Goal: Book appointment/travel/reservation

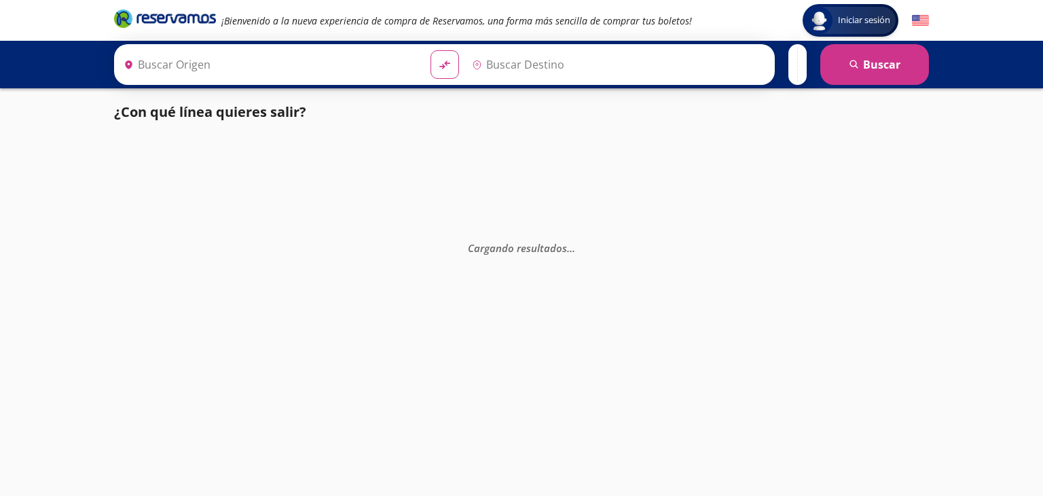
type input "[GEOGRAPHIC_DATA], [GEOGRAPHIC_DATA]"
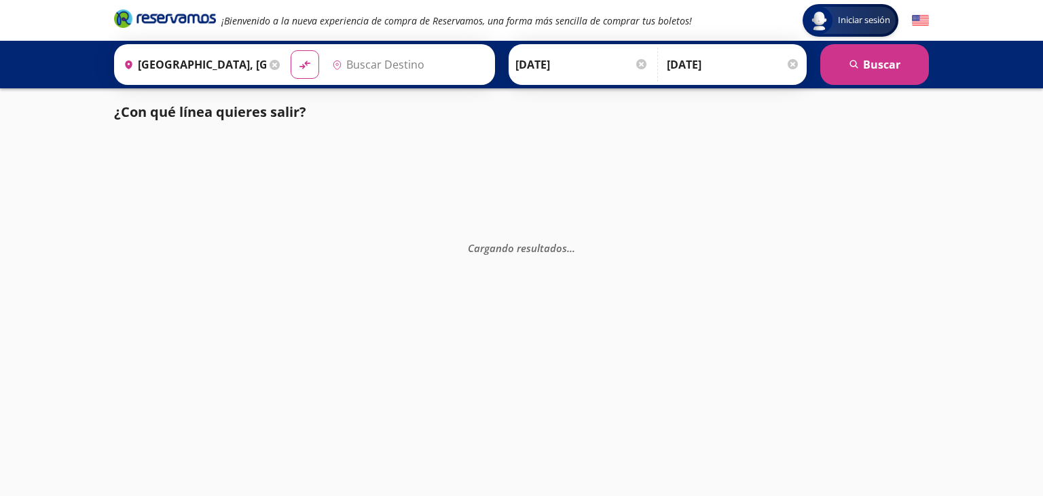
type input "Santiago de Querétaro, [GEOGRAPHIC_DATA]"
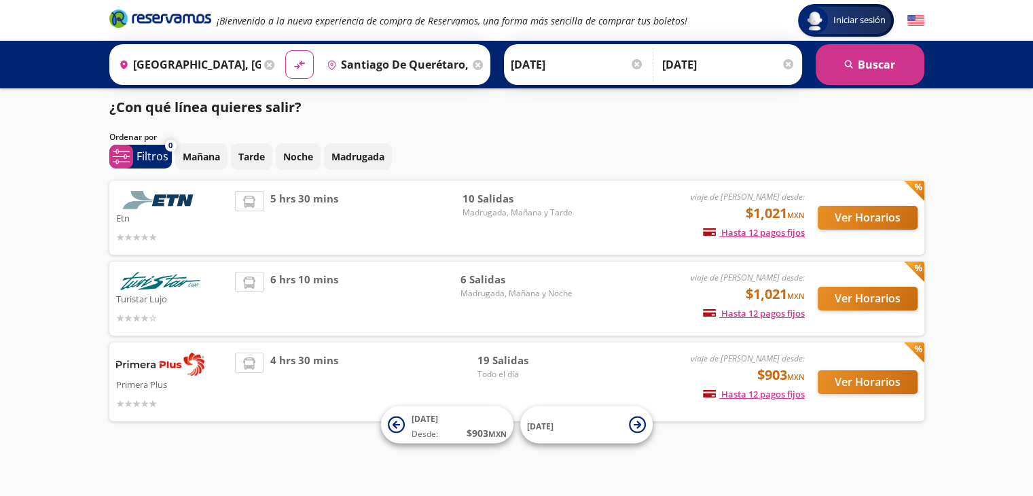
scroll to position [5, 0]
click at [858, 381] on button "Ver Horarios" at bounding box center [868, 382] width 100 height 24
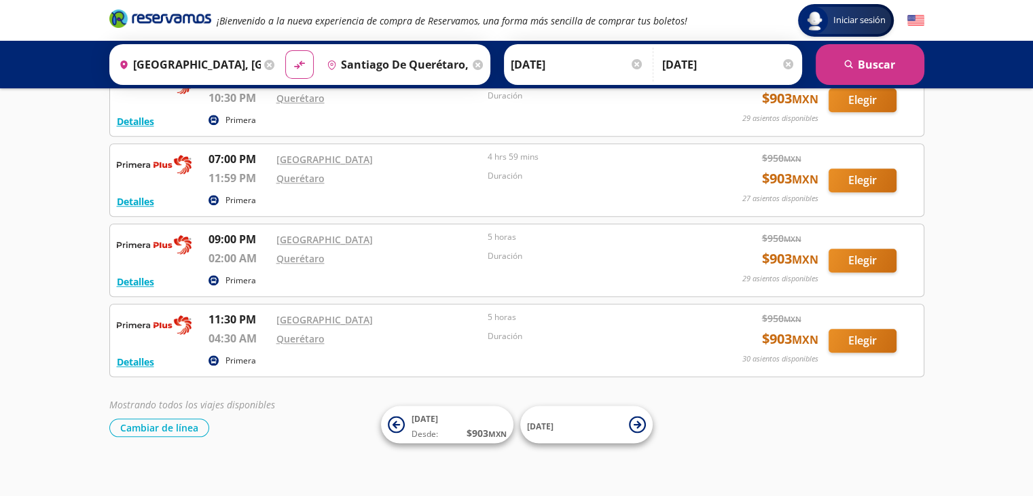
scroll to position [1304, 0]
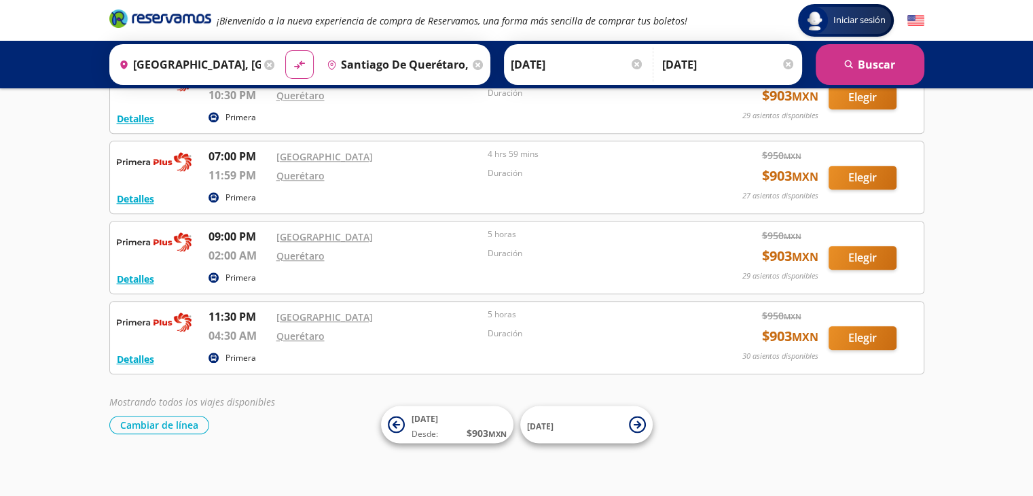
click at [676, 65] on input "[DATE]" at bounding box center [728, 65] width 133 height 34
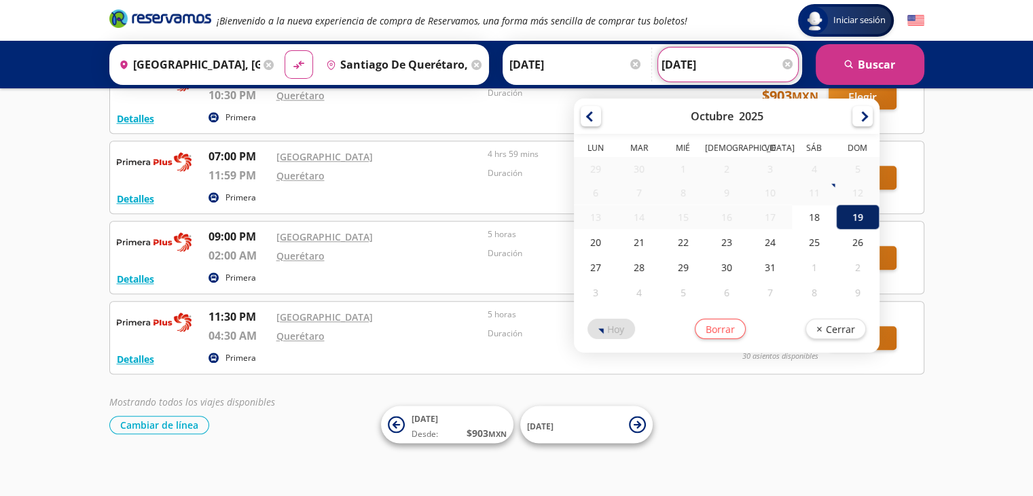
click at [845, 213] on div "19" at bounding box center [857, 216] width 43 height 25
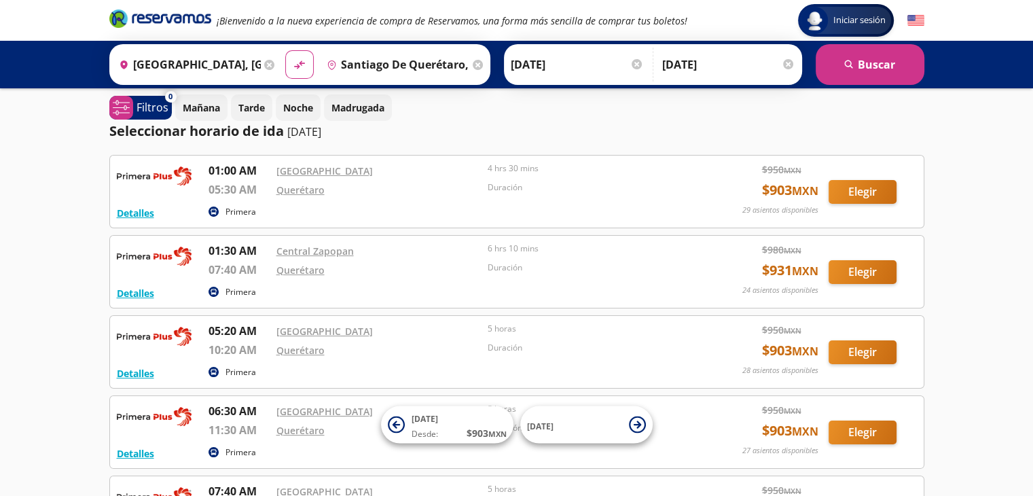
scroll to position [0, 0]
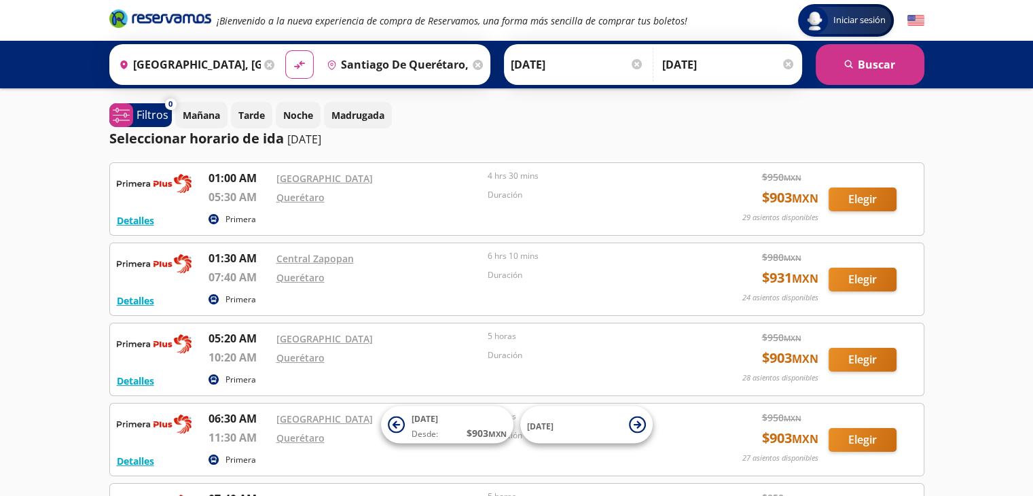
click at [321, 144] on p "[DATE]" at bounding box center [304, 139] width 34 height 16
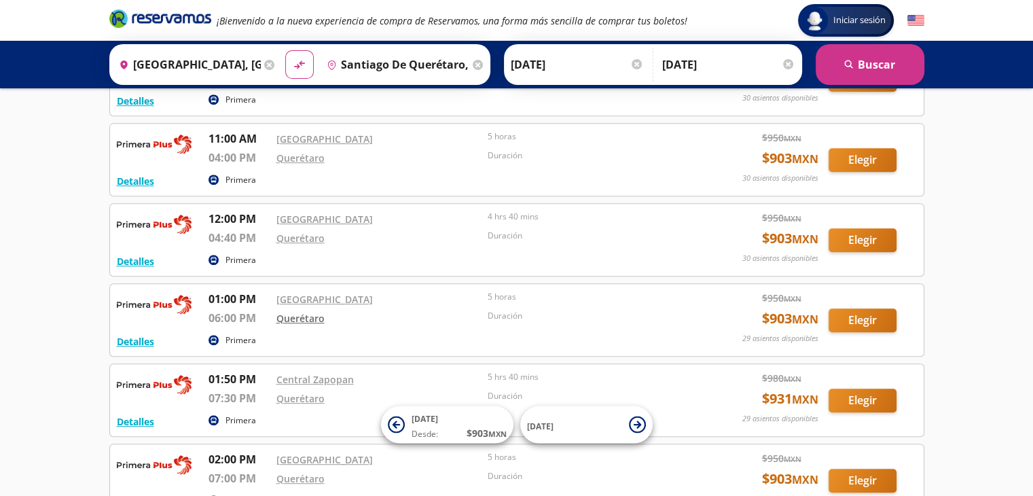
scroll to position [679, 0]
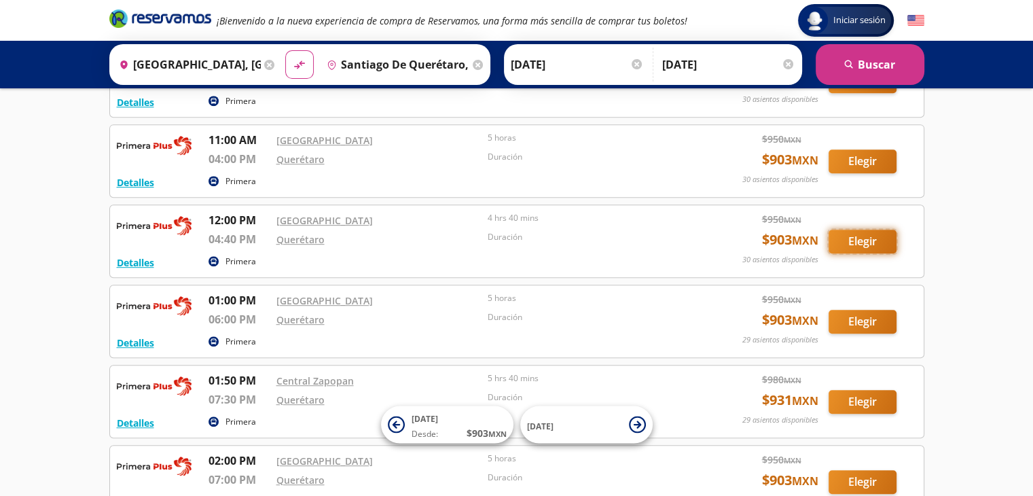
click at [862, 242] on button "Elegir" at bounding box center [863, 242] width 68 height 24
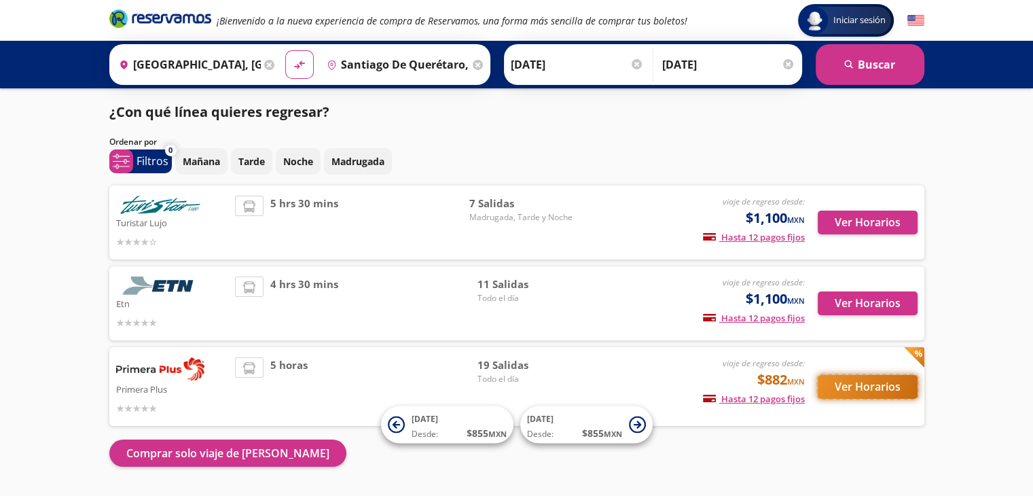
click at [868, 386] on button "Ver Horarios" at bounding box center [868, 387] width 100 height 24
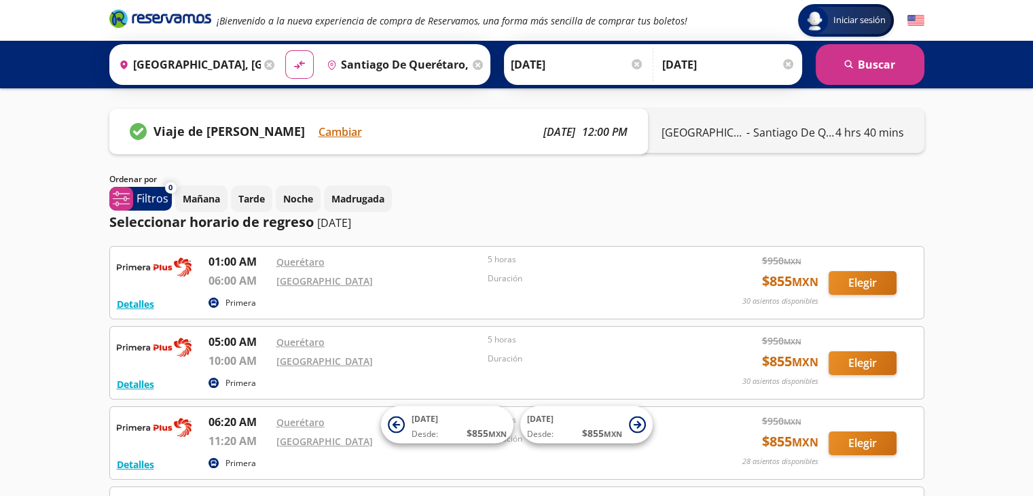
click at [787, 65] on div at bounding box center [788, 64] width 10 height 10
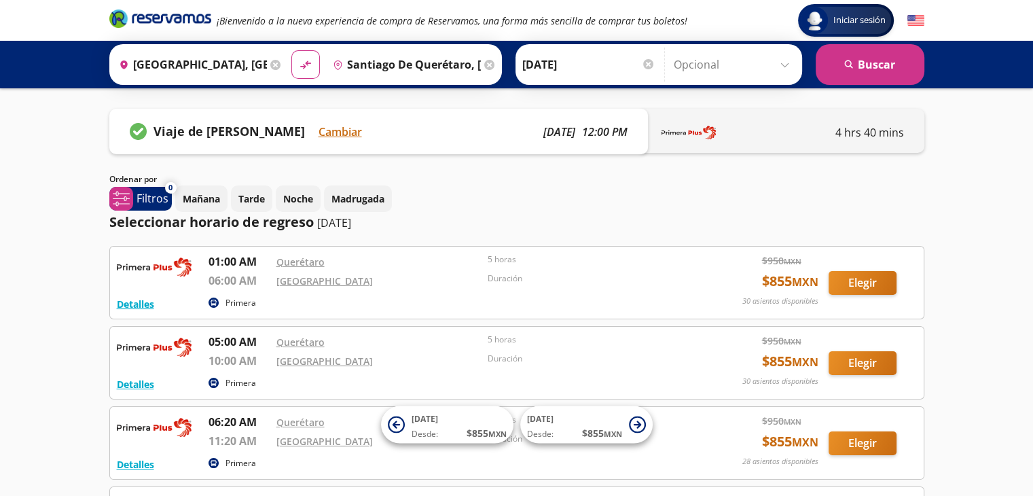
click at [780, 65] on input "Opcional" at bounding box center [735, 65] width 122 height 34
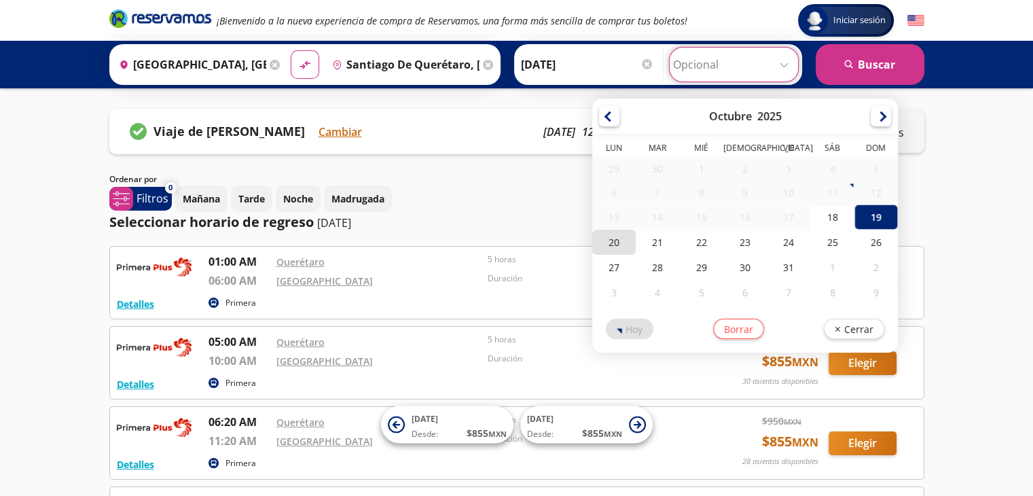
click at [614, 244] on div "20" at bounding box center [613, 242] width 43 height 25
type input "[DATE]"
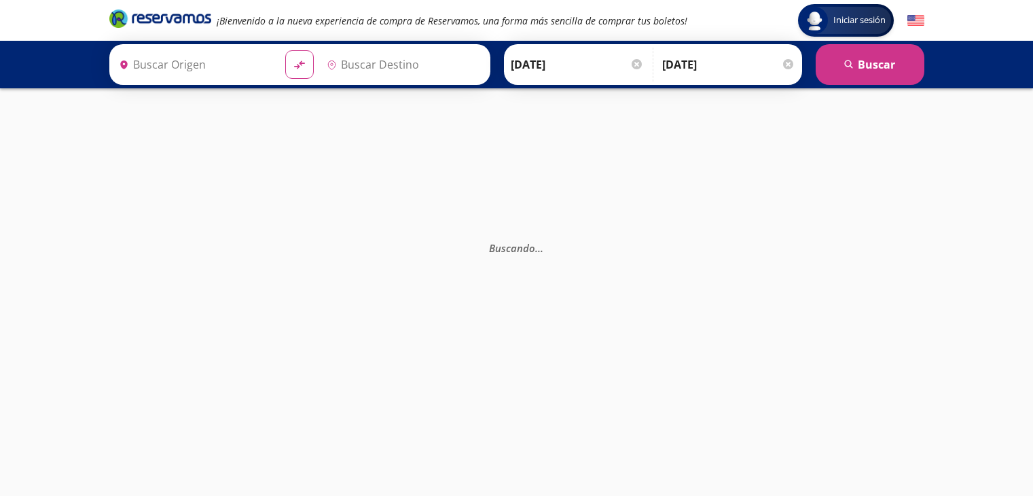
type input "[GEOGRAPHIC_DATA], [GEOGRAPHIC_DATA]"
type input "Santiago de Querétaro, [GEOGRAPHIC_DATA]"
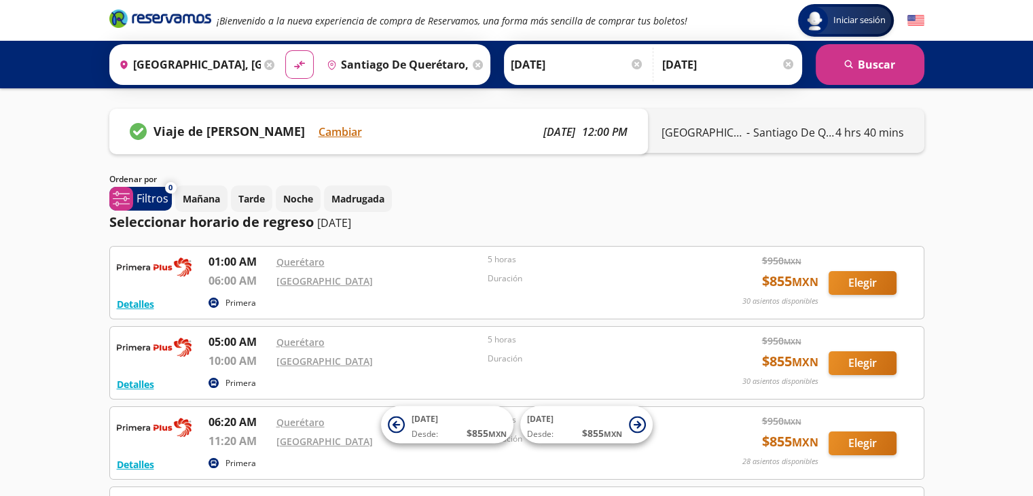
click at [786, 62] on div at bounding box center [788, 64] width 10 height 10
click at [788, 68] on input "Opcional" at bounding box center [735, 65] width 122 height 34
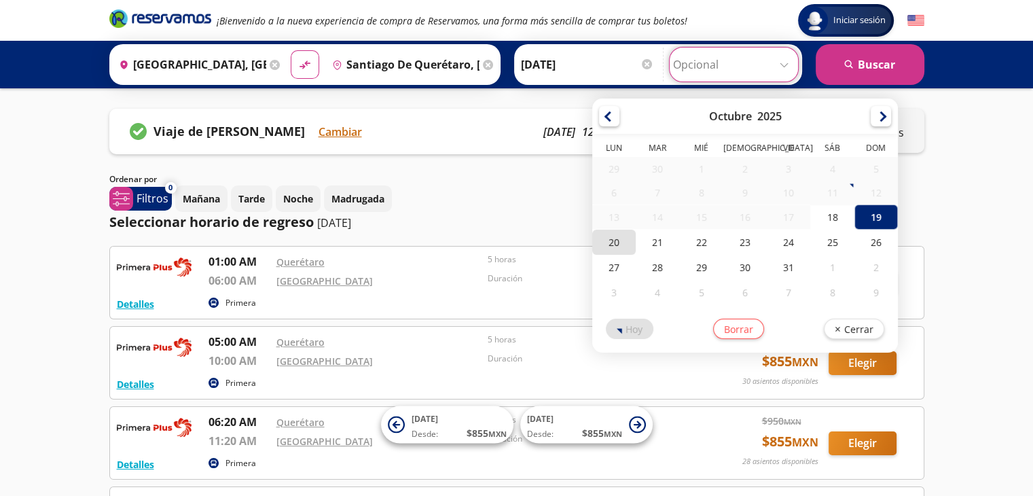
click at [613, 244] on div "20" at bounding box center [613, 242] width 43 height 25
type input "[DATE]"
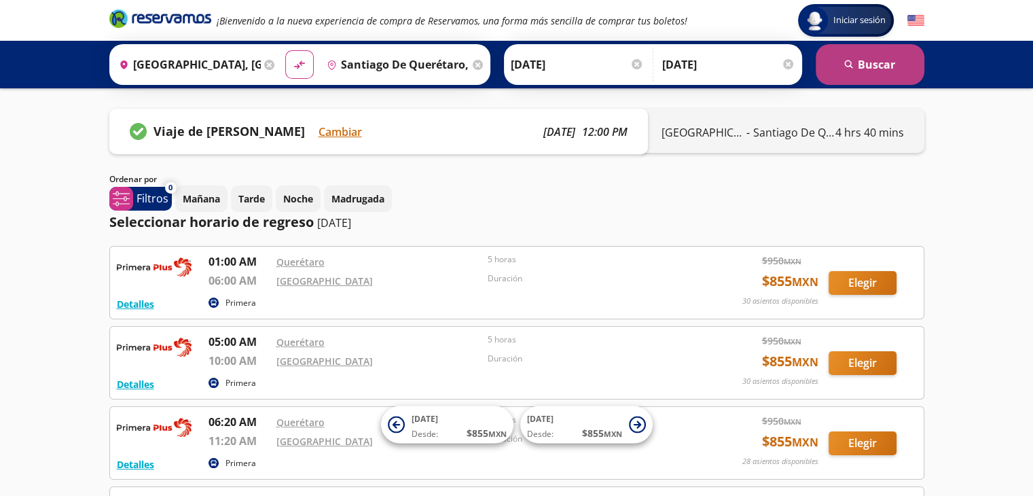
click at [876, 65] on button "search [GEOGRAPHIC_DATA]" at bounding box center [870, 64] width 109 height 41
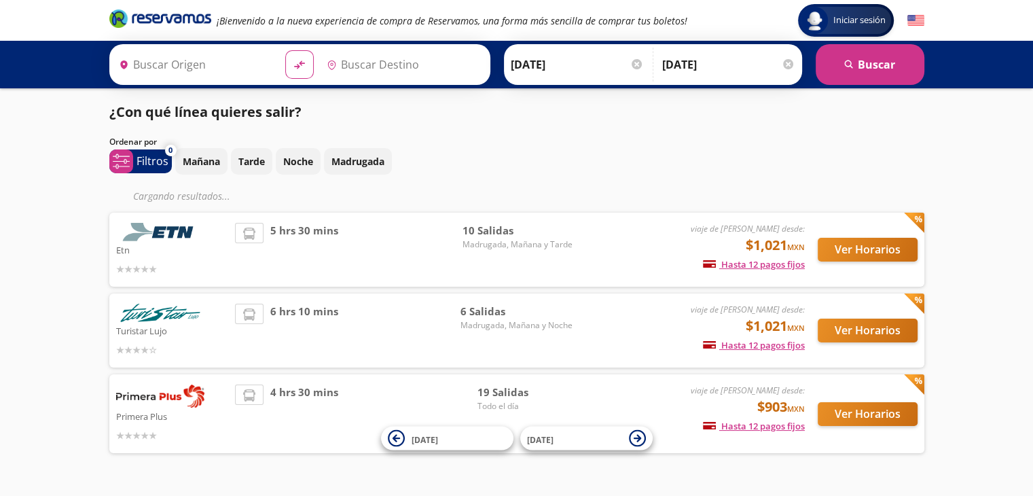
type input "[GEOGRAPHIC_DATA], [GEOGRAPHIC_DATA]"
type input "Santiago de Querétaro, [GEOGRAPHIC_DATA]"
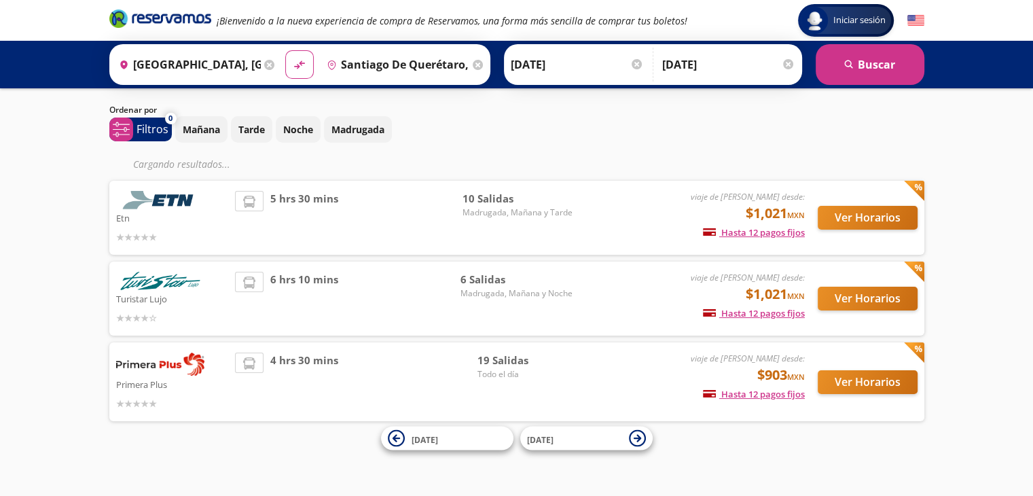
scroll to position [5, 0]
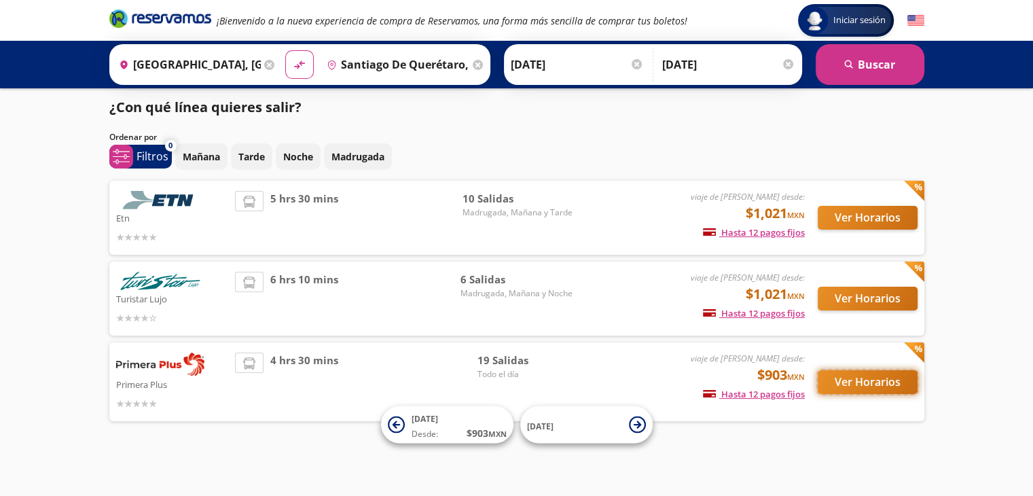
click at [872, 378] on button "Ver Horarios" at bounding box center [868, 382] width 100 height 24
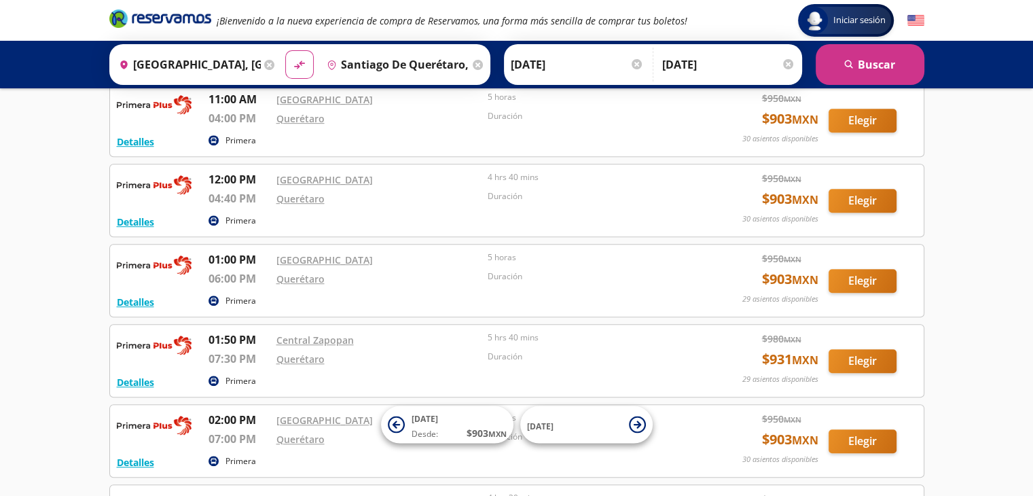
scroll to position [721, 0]
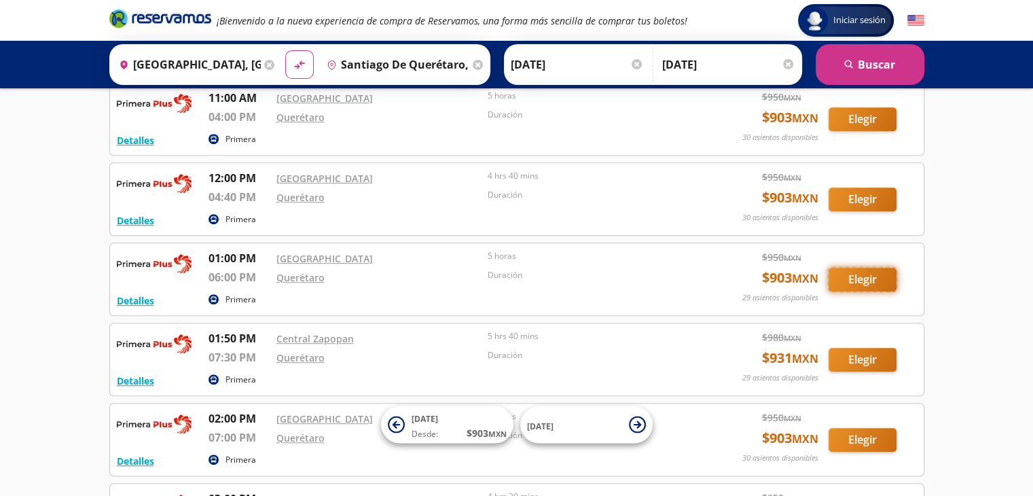
click at [863, 270] on button "Elegir" at bounding box center [863, 280] width 68 height 24
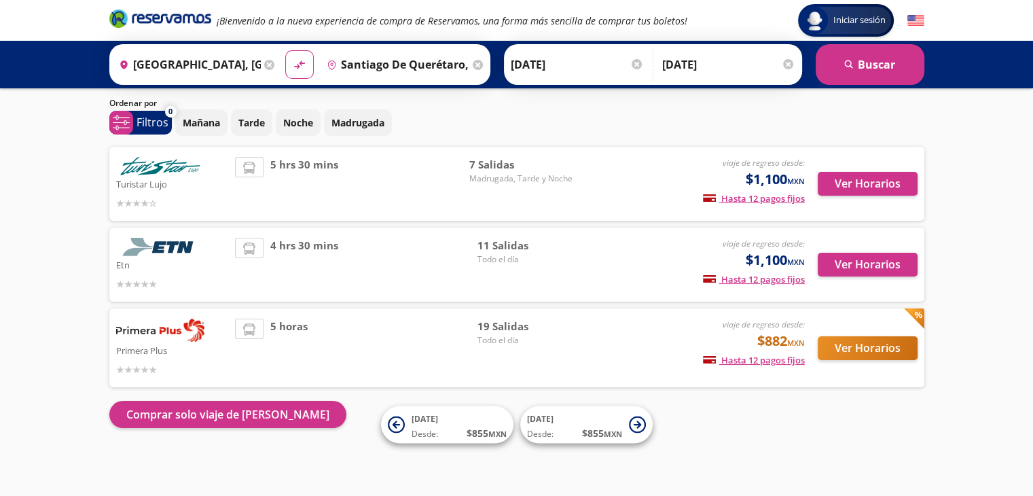
scroll to position [39, 0]
click at [852, 342] on button "Ver Horarios" at bounding box center [868, 348] width 100 height 24
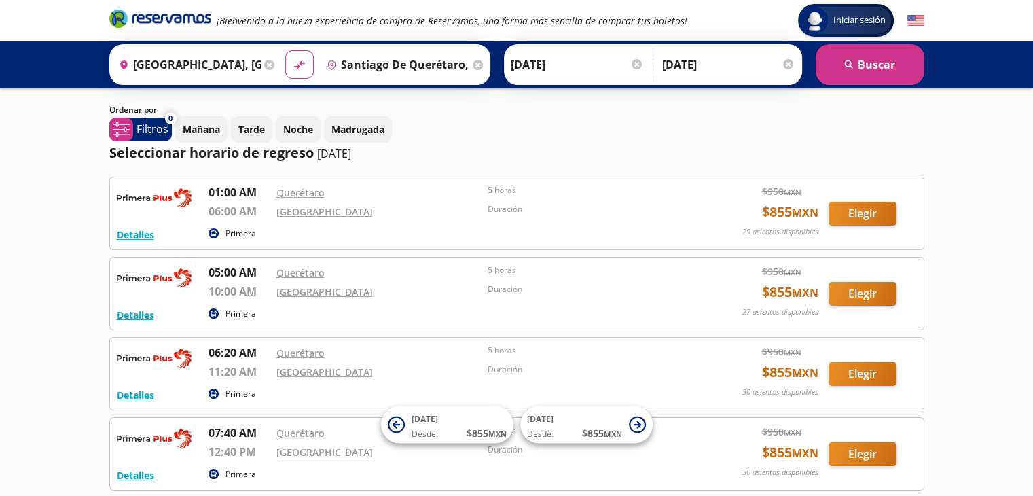
scroll to position [68, 0]
